Goal: Connect with others

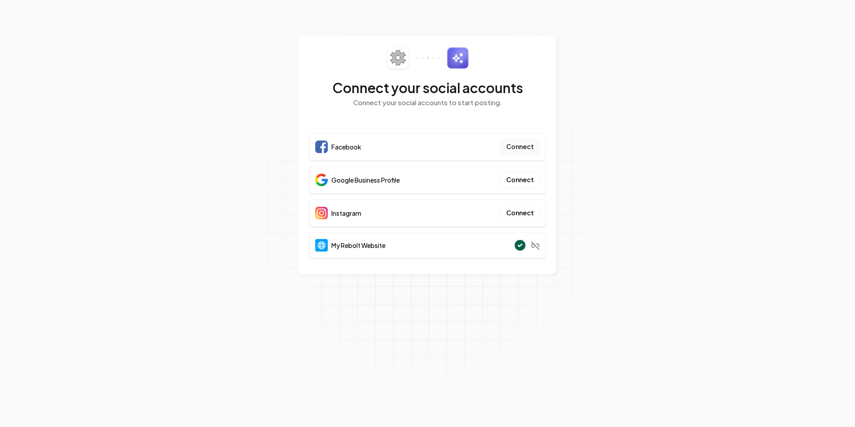
click at [415, 149] on button "Connect" at bounding box center [520, 147] width 39 height 16
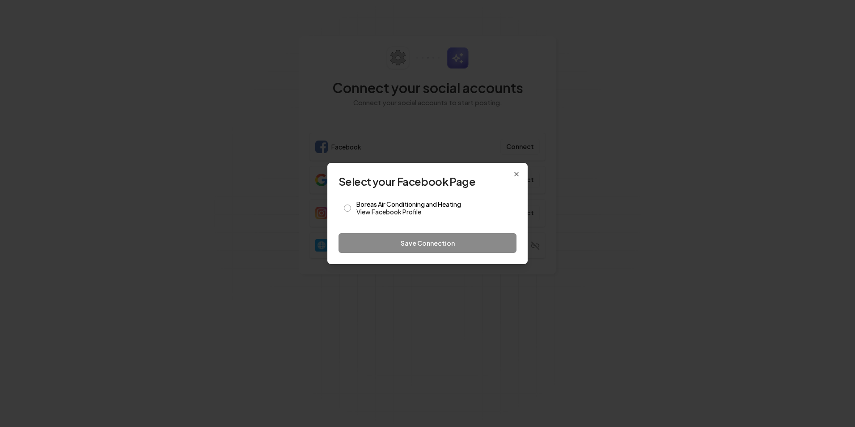
click at [415, 192] on div "Save Connection" at bounding box center [428, 243] width 178 height 20
click at [351, 192] on button "Boreas Air Conditioning and Heating View Facebook Profile" at bounding box center [347, 207] width 7 height 7
click at [415, 192] on button "Save Connection" at bounding box center [428, 243] width 178 height 20
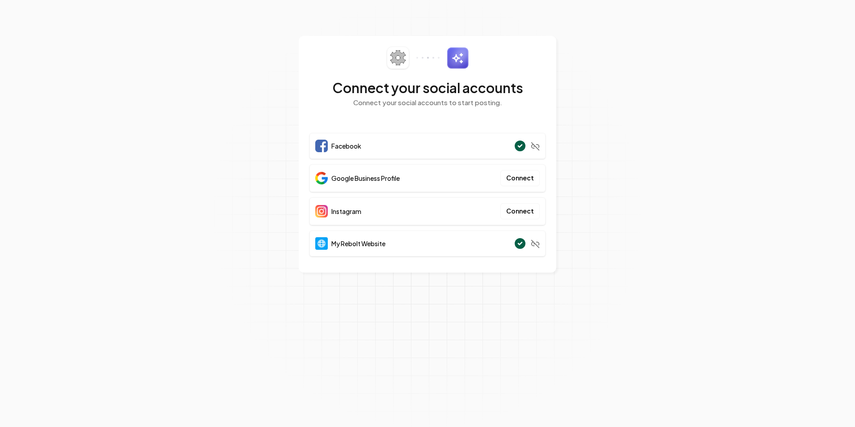
click at [386, 182] on span "Google Business Profile" at bounding box center [365, 178] width 68 height 9
click at [415, 182] on button "Connect" at bounding box center [520, 178] width 39 height 16
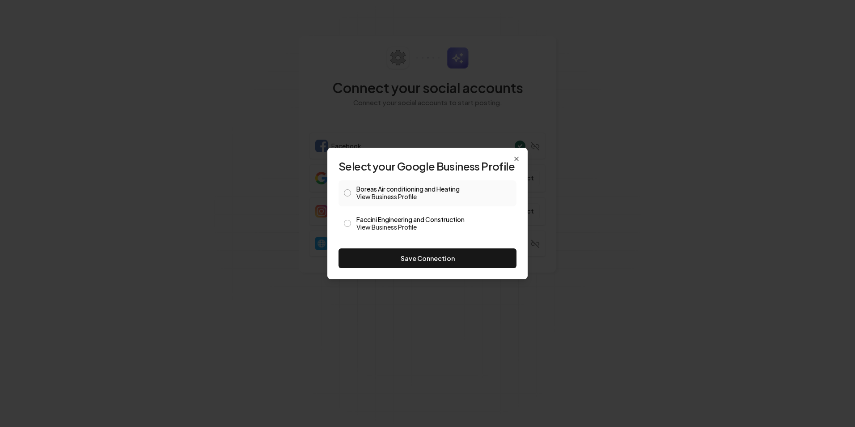
click at [351, 192] on span at bounding box center [347, 193] width 7 height 11
click at [348, 191] on button "Boreas Air conditioning and Heating View Business Profile" at bounding box center [347, 192] width 7 height 7
click at [415, 192] on button "Save Connection" at bounding box center [428, 258] width 178 height 20
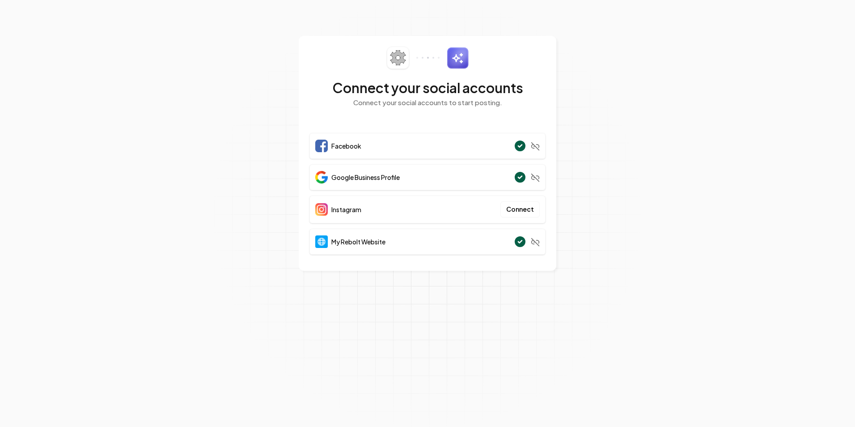
click at [244, 192] on section "Connect your social accounts Connect your social accounts to start posting. Fac…" at bounding box center [427, 213] width 855 height 427
